Goal: Transaction & Acquisition: Purchase product/service

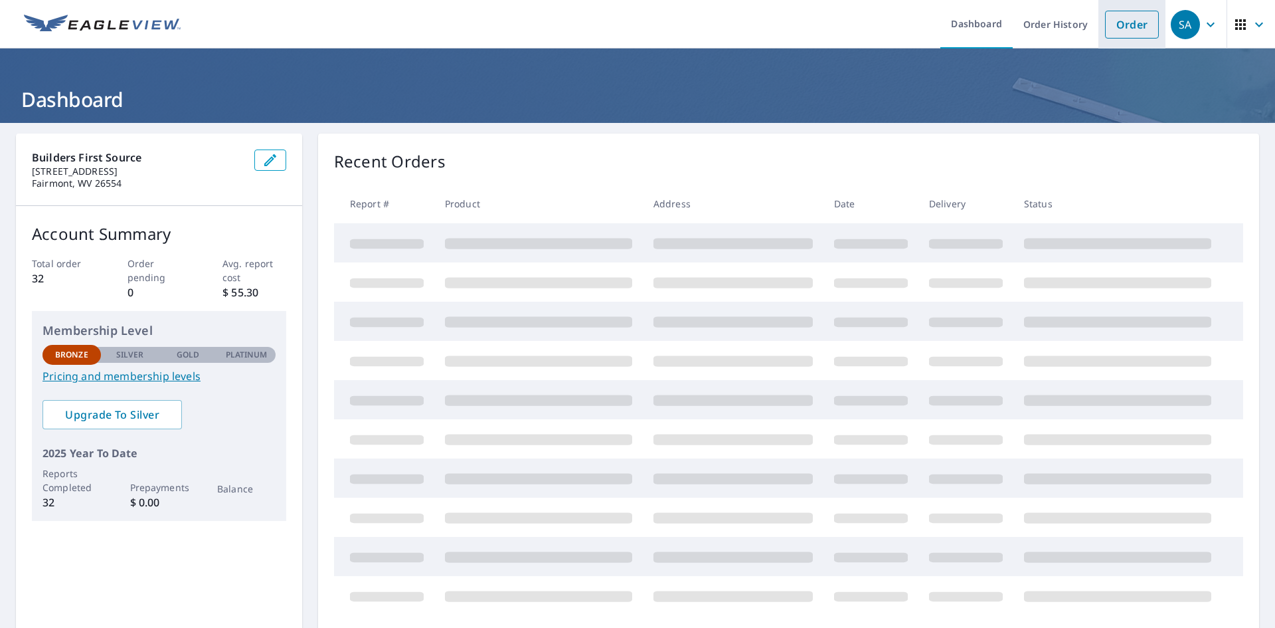
click at [1105, 21] on link "Order" at bounding box center [1132, 25] width 54 height 28
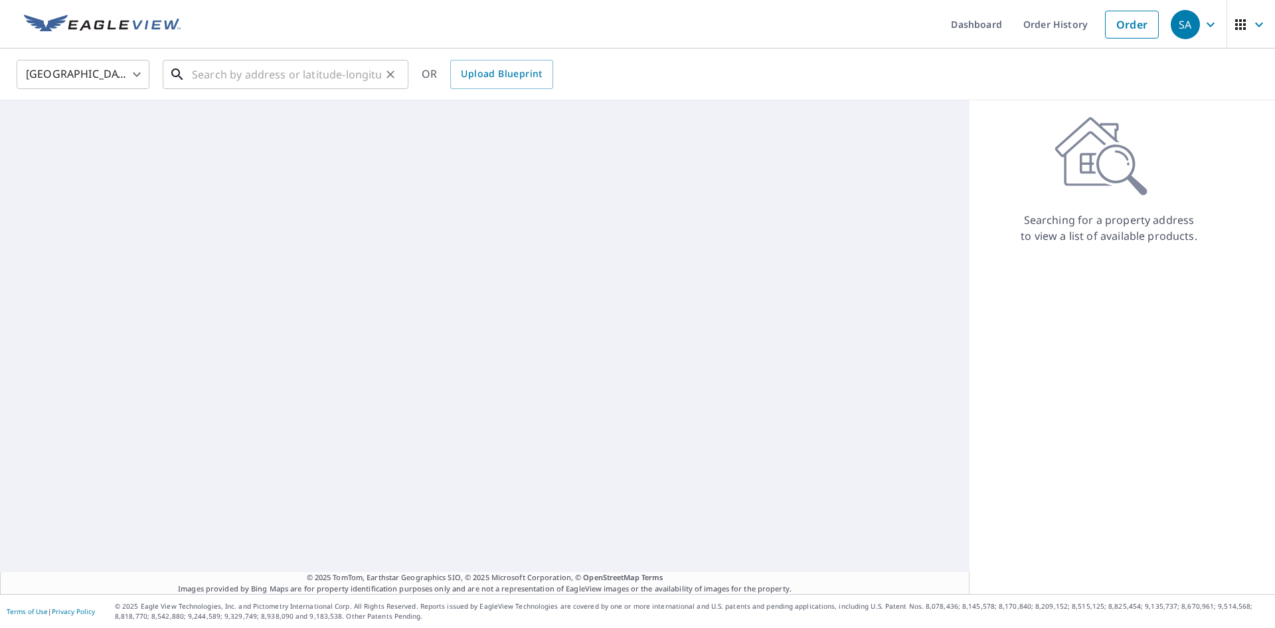
click at [234, 78] on input "text" at bounding box center [286, 74] width 189 height 37
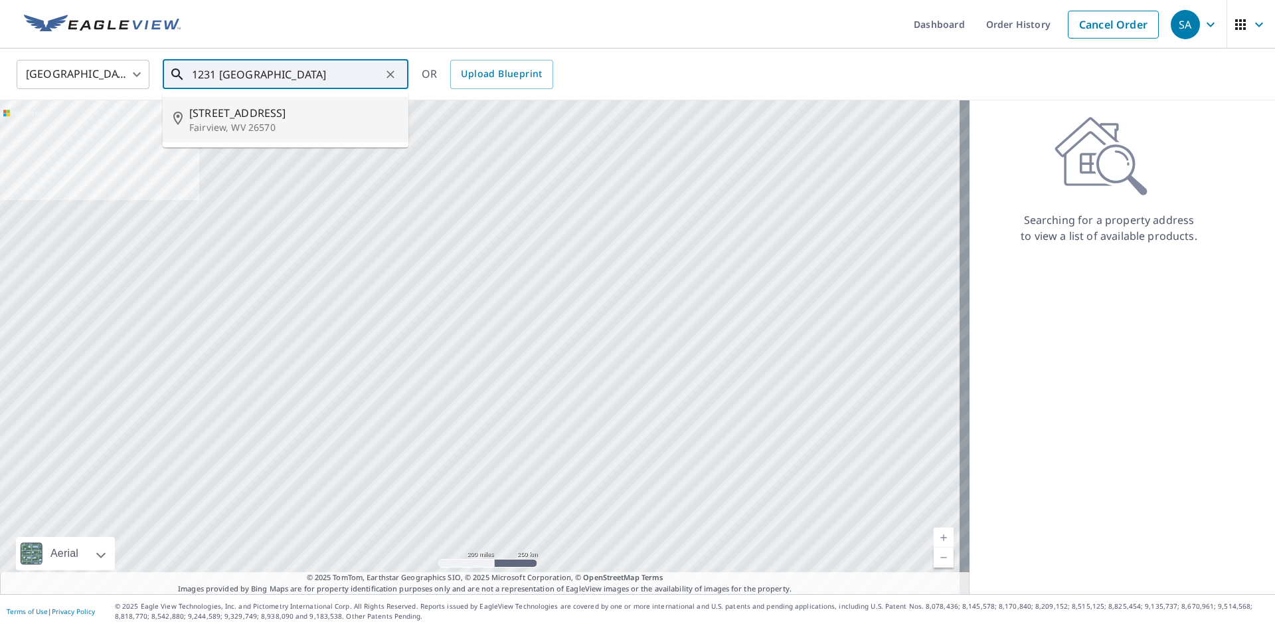
click at [254, 125] on p "Fairview, WV 26570" at bounding box center [293, 127] width 209 height 13
type input "[STREET_ADDRESS]"
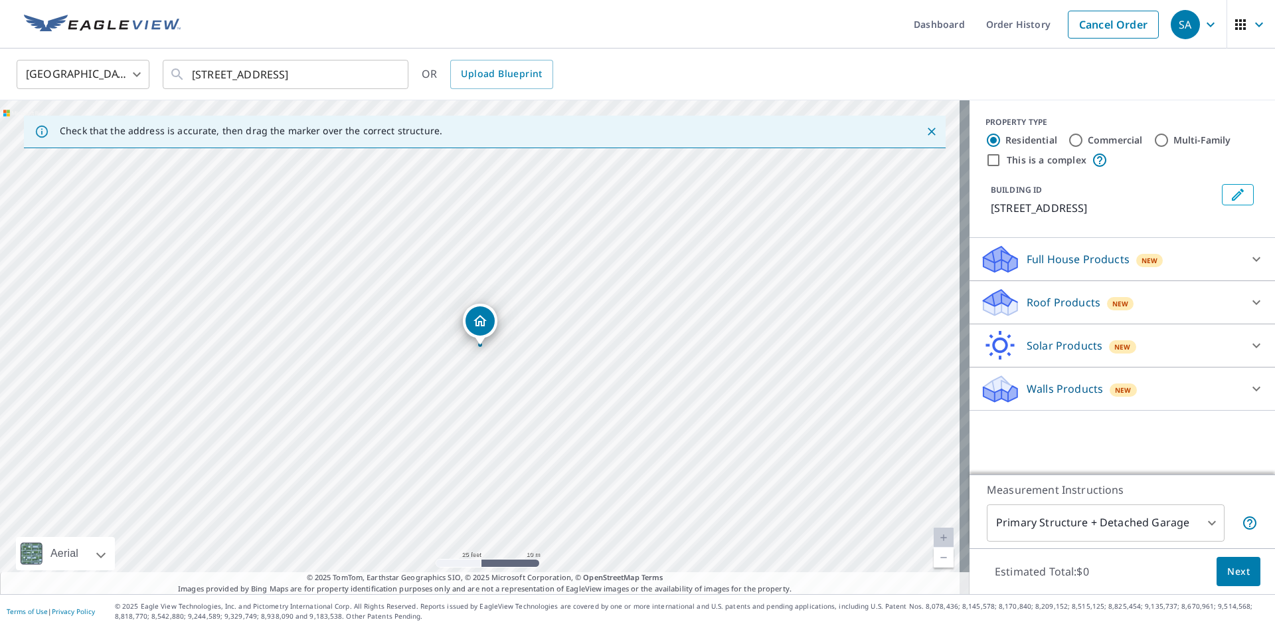
click at [1113, 307] on span "New" at bounding box center [1121, 303] width 17 height 11
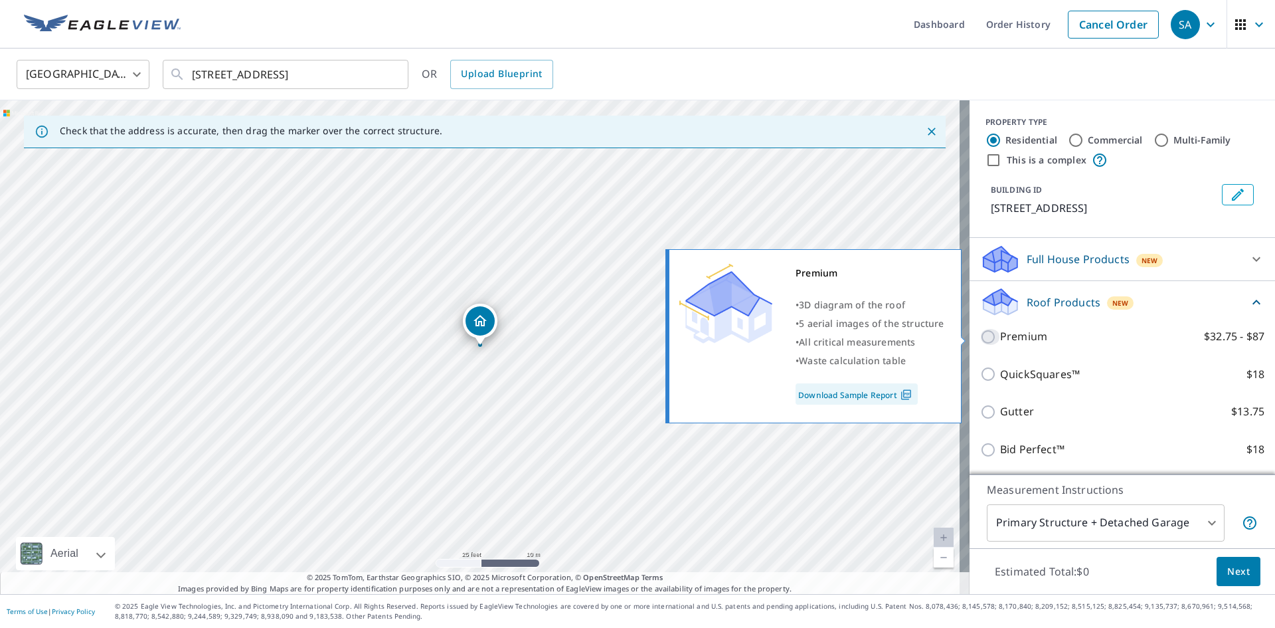
click at [987, 332] on input "Premium $32.75 - $87" at bounding box center [990, 337] width 20 height 16
checkbox input "true"
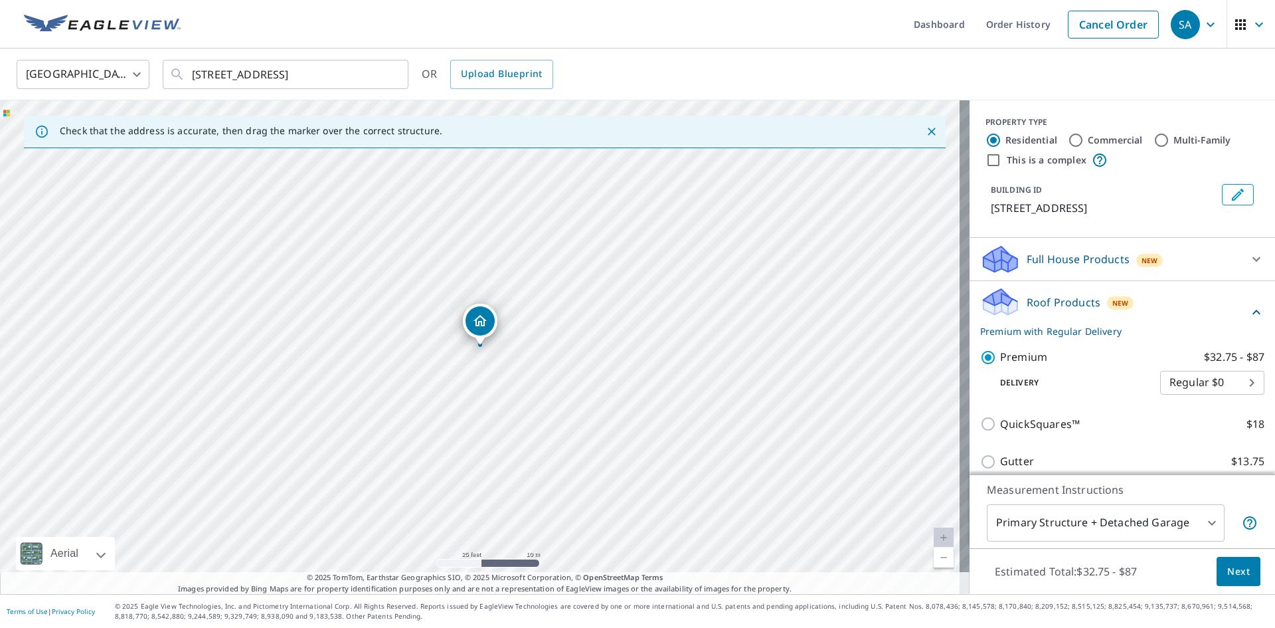
click at [1232, 567] on span "Next" at bounding box center [1239, 571] width 23 height 17
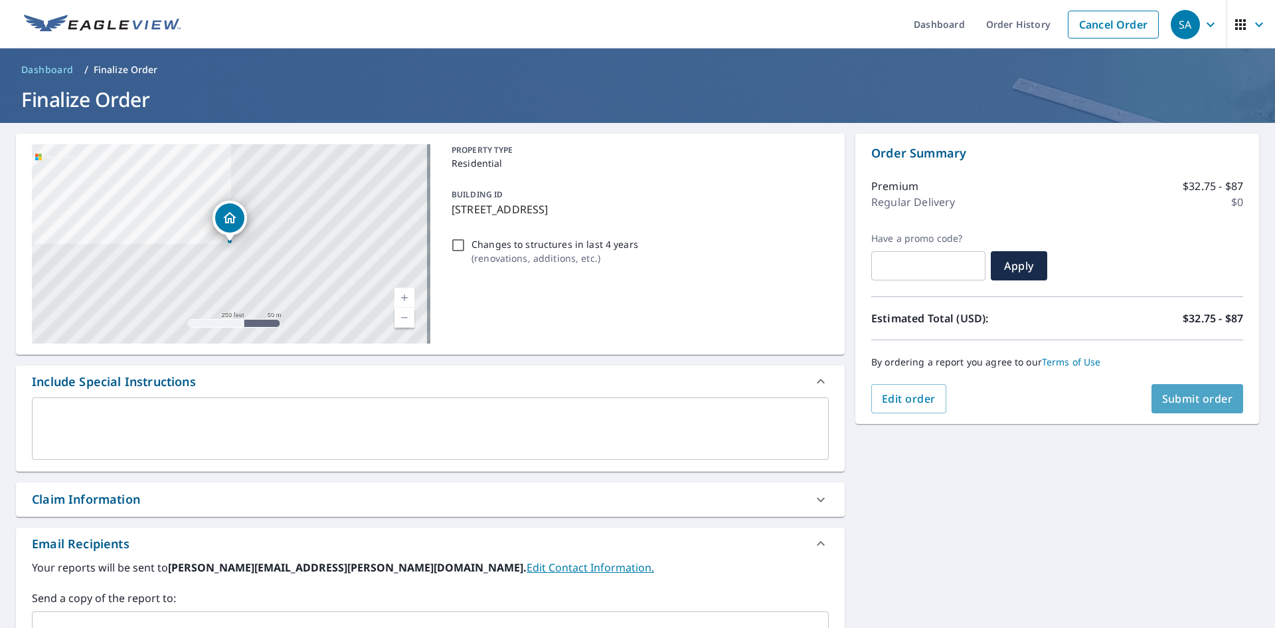
click at [1213, 403] on span "Submit order" at bounding box center [1197, 398] width 71 height 15
